Goal: Information Seeking & Learning: Learn about a topic

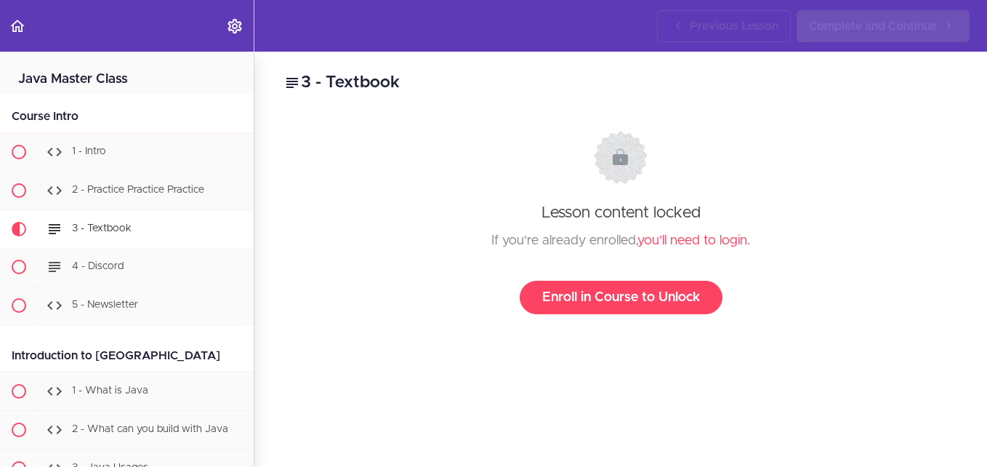
scroll to position [151, 0]
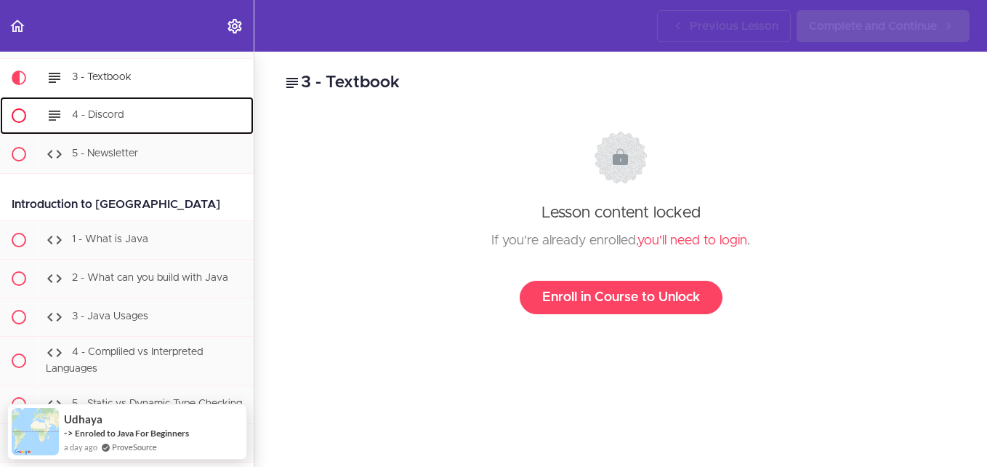
click at [100, 114] on span "4 - Discord" at bounding box center [98, 115] width 52 height 10
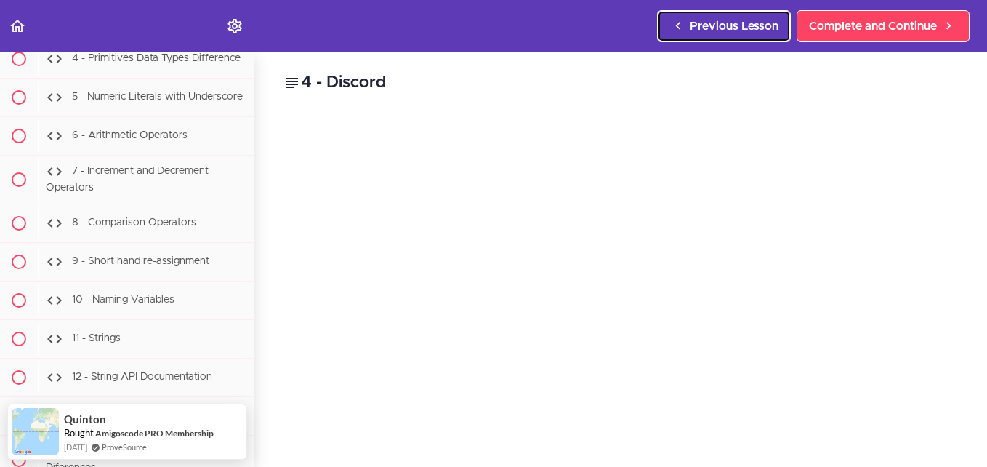
click at [723, 30] on span "Previous Lesson" at bounding box center [734, 25] width 89 height 17
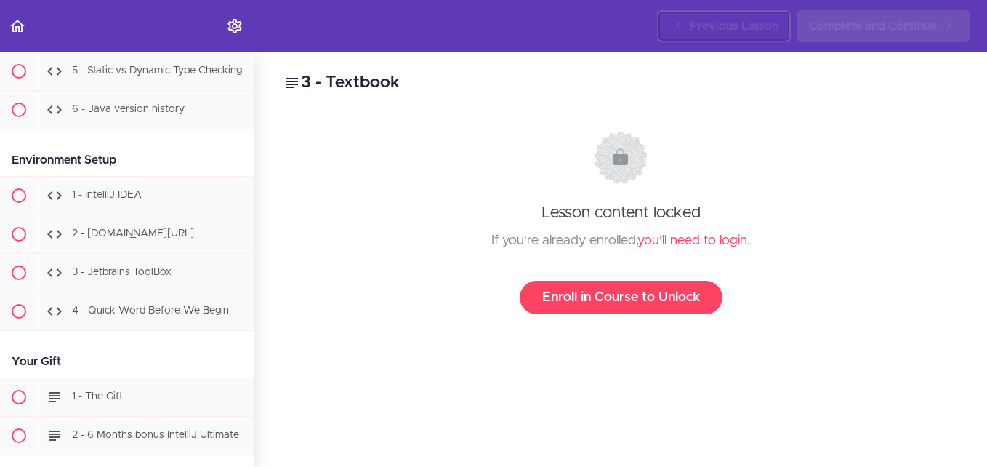
scroll to position [155, 0]
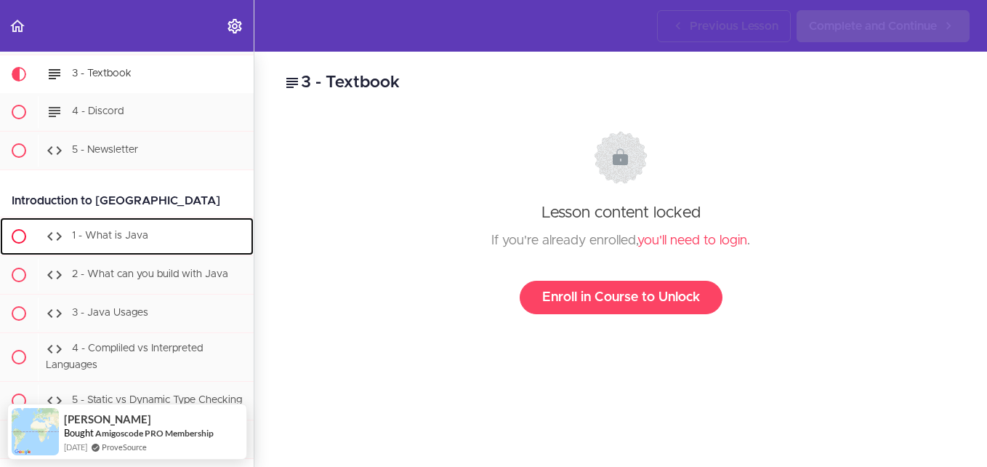
click at [143, 230] on div "1 - What is Java" at bounding box center [146, 236] width 216 height 32
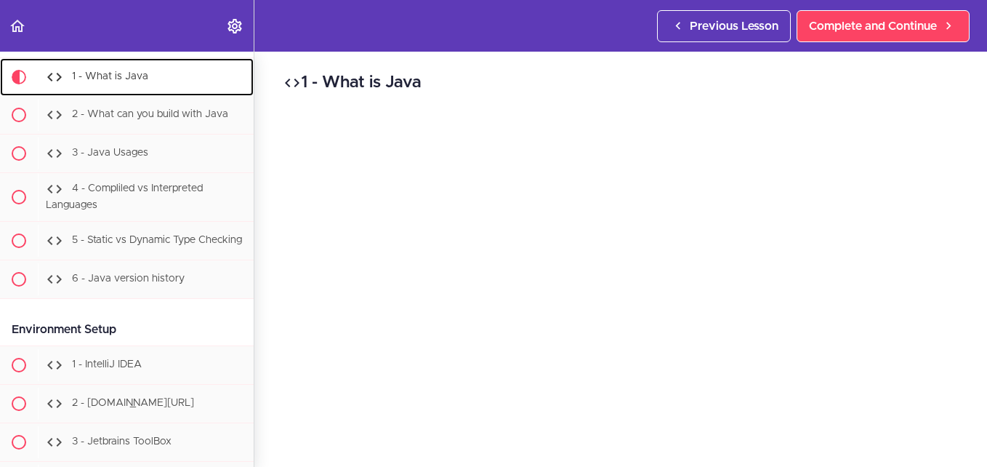
scroll to position [318, 0]
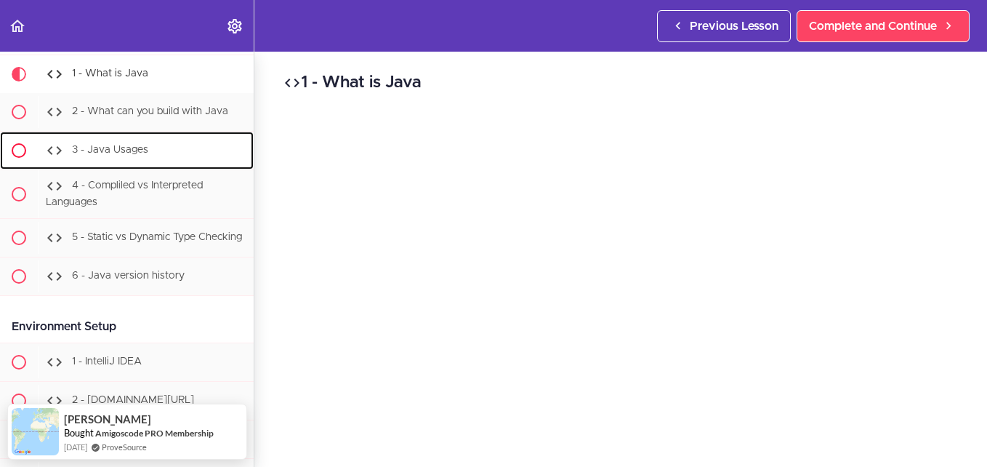
click at [95, 148] on span "3 - Java Usages" at bounding box center [110, 150] width 76 height 10
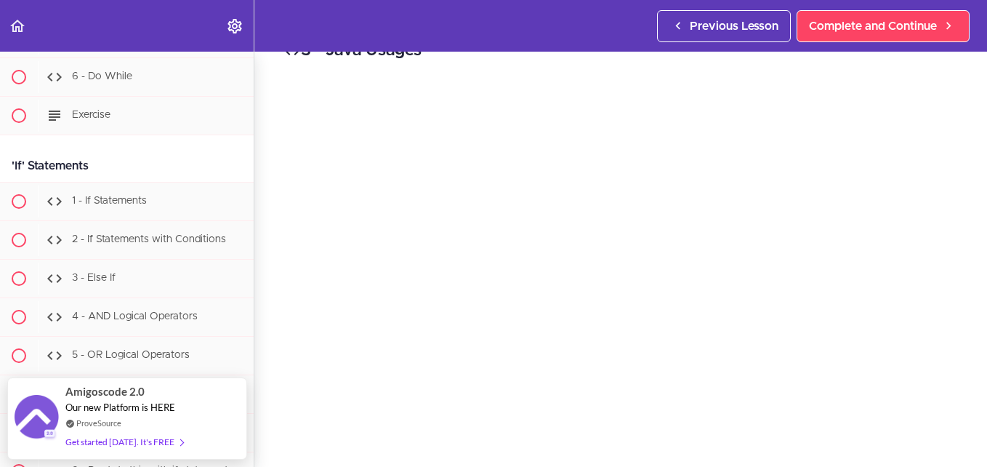
scroll to position [2497, 0]
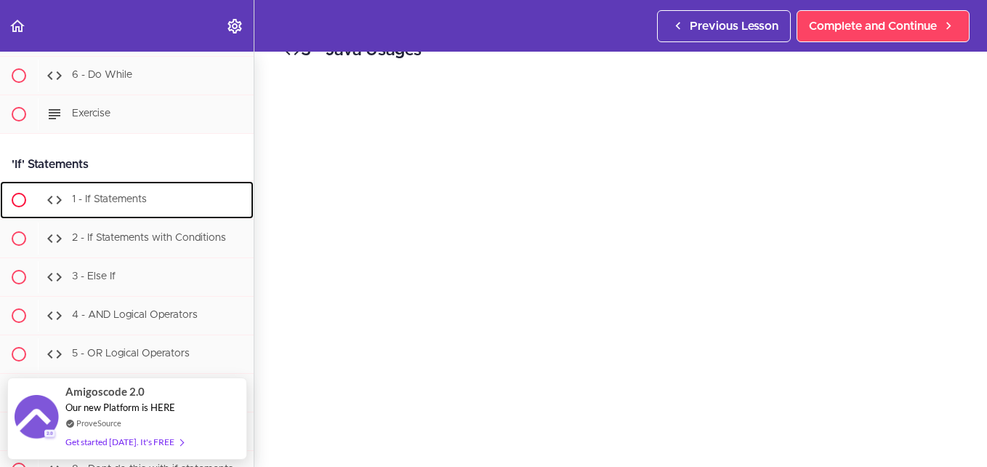
click at [99, 205] on span "1 - If Statements" at bounding box center [109, 200] width 75 height 10
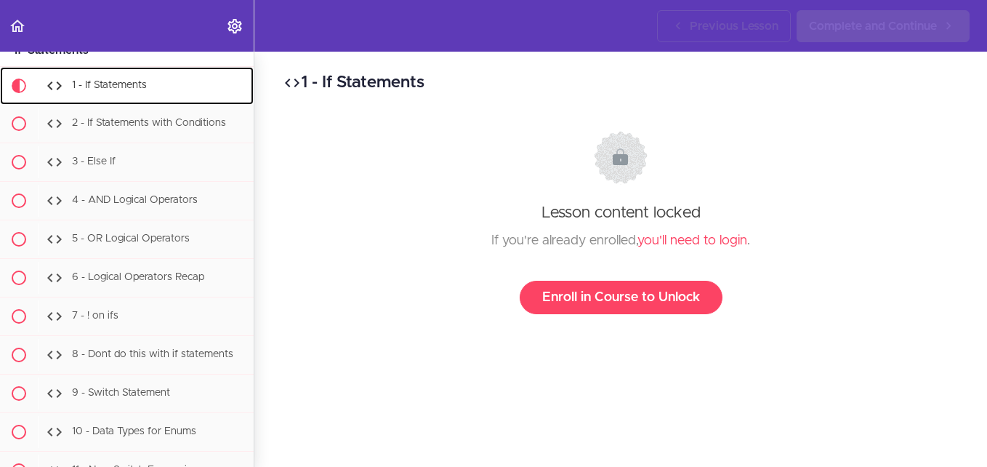
scroll to position [2653, 0]
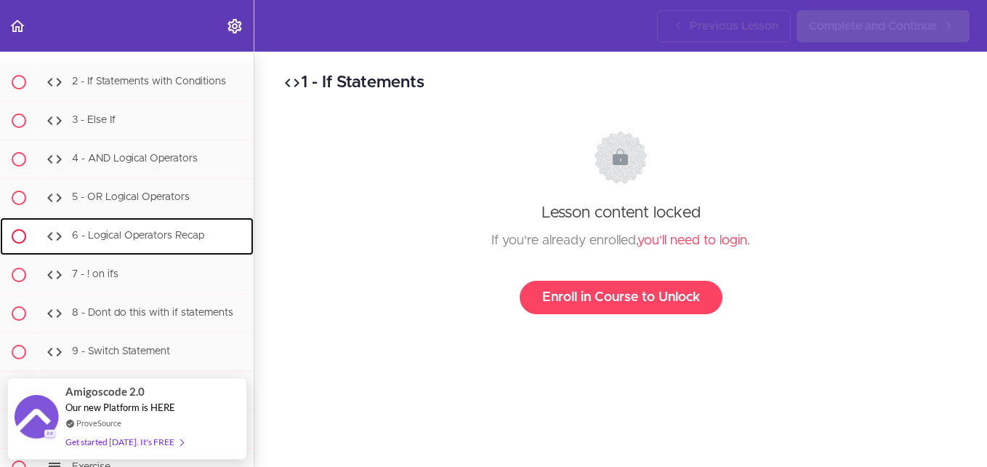
click at [126, 241] on span "6 - Logical Operators Recap" at bounding box center [138, 236] width 132 height 10
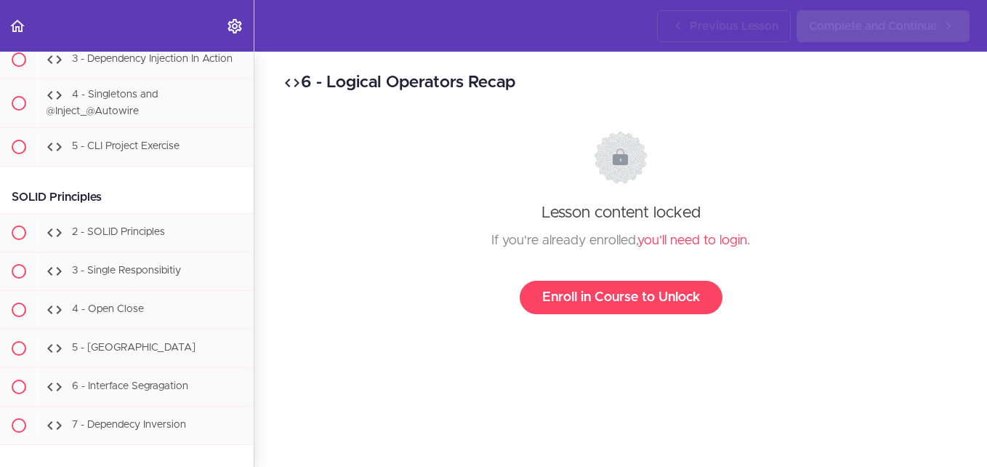
scroll to position [9652, 0]
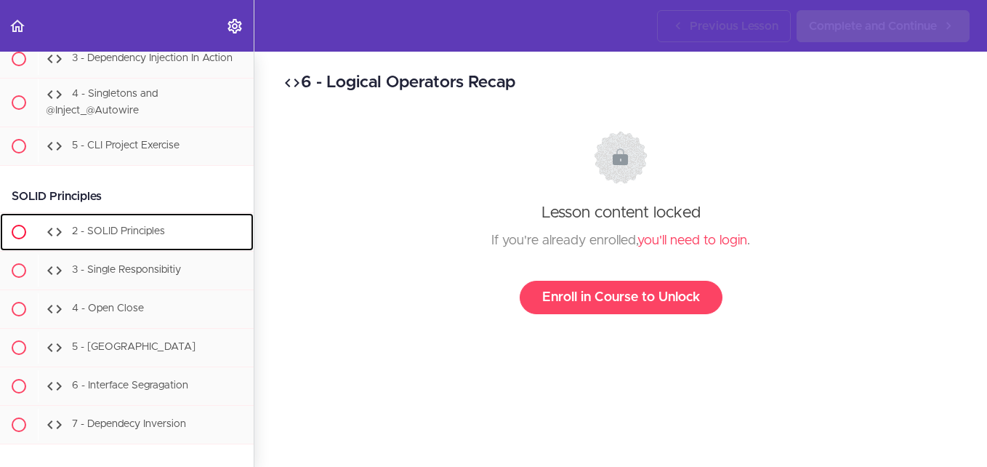
click at [115, 236] on span "2 - SOLID Principles" at bounding box center [118, 231] width 93 height 10
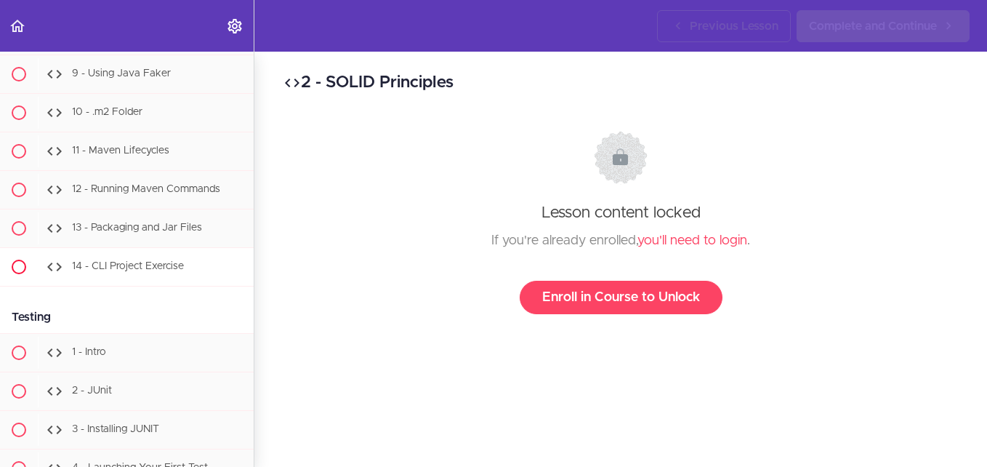
scroll to position [12790, 0]
